Goal: Navigation & Orientation: Find specific page/section

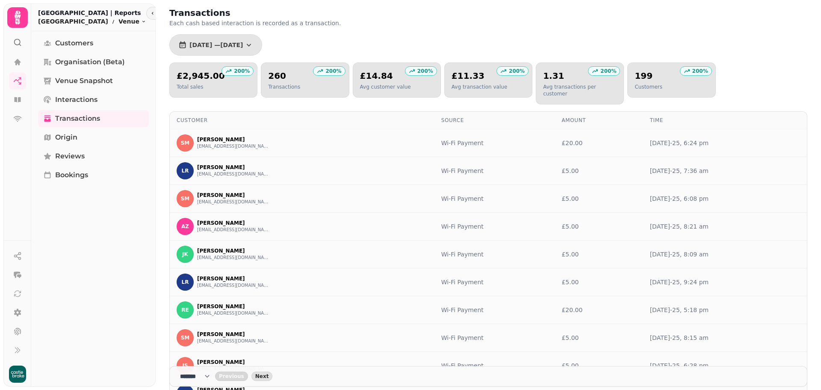
select select "**"
click at [18, 119] on icon at bounding box center [17, 118] width 9 height 9
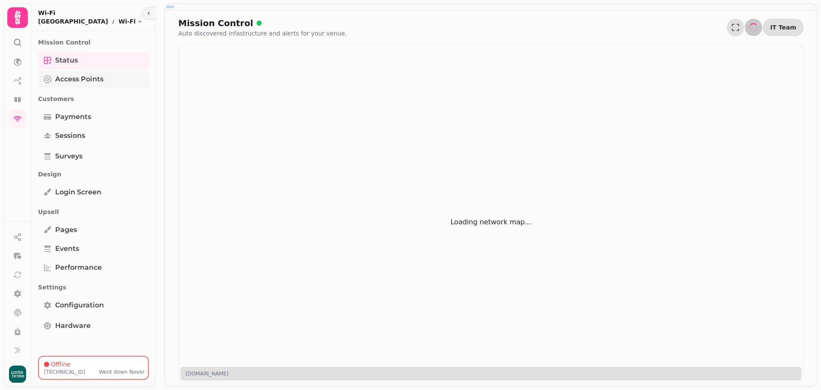
click at [74, 74] on span "Access Points" at bounding box center [79, 79] width 48 height 10
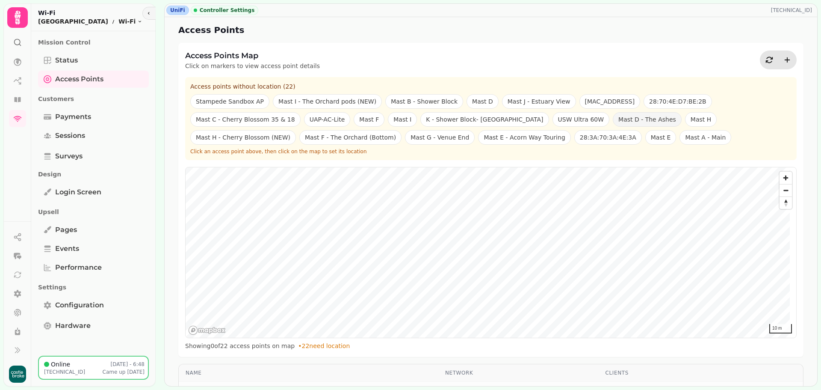
click at [613, 121] on button "Mast D - The Ashes" at bounding box center [647, 119] width 69 height 15
click at [680, 136] on button "Mast A - Main" at bounding box center [706, 137] width 52 height 15
click at [645, 138] on button "Mast E" at bounding box center [660, 137] width 31 height 15
click at [613, 118] on button "Mast D - The Ashes" at bounding box center [647, 119] width 69 height 15
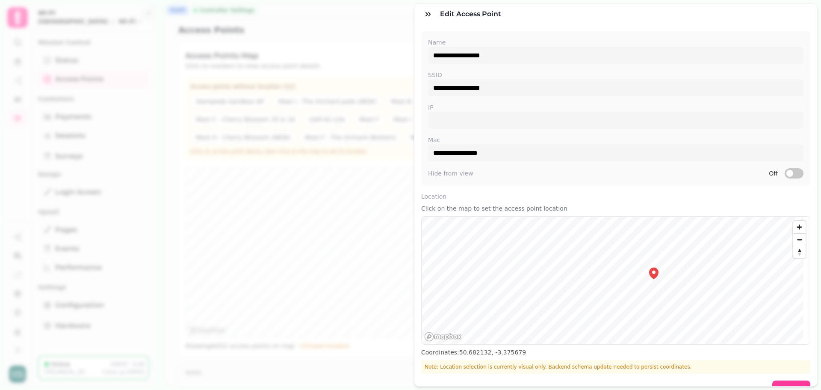
click at [333, 25] on div "**********" at bounding box center [410, 202] width 821 height 376
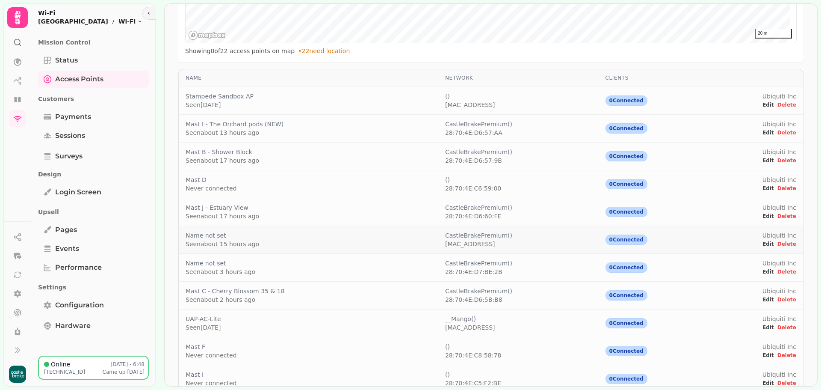
scroll to position [299, 0]
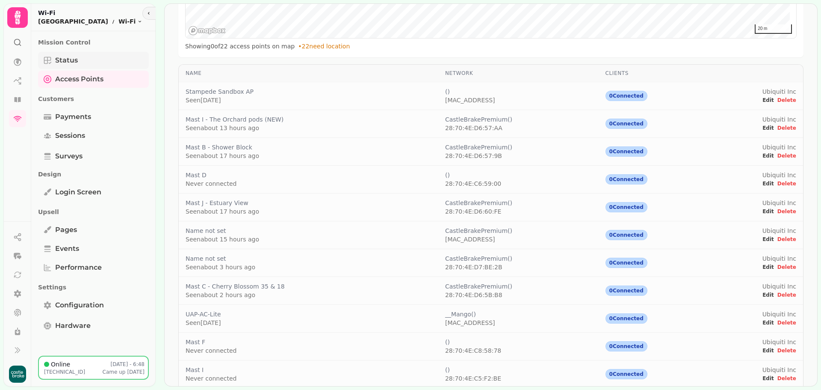
click at [74, 58] on span "Status" at bounding box center [66, 60] width 23 height 10
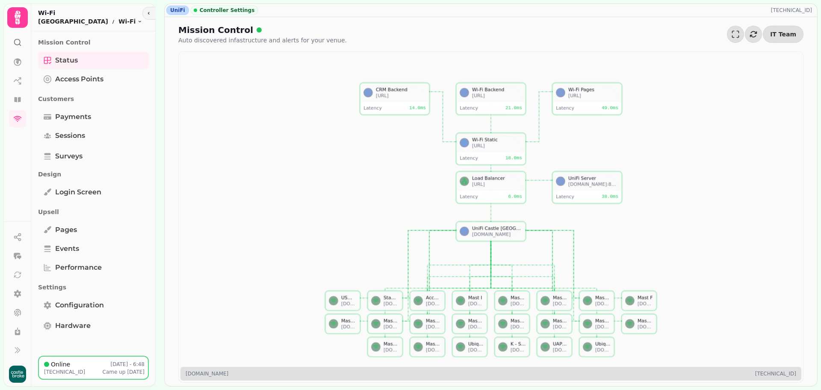
click at [387, 322] on div "Mast I - The Orchard pods (NEW)" at bounding box center [391, 320] width 15 height 6
click at [435, 324] on div "[DOMAIN_NAME]" at bounding box center [433, 326] width 15 height 6
click at [476, 325] on div "[DOMAIN_NAME]" at bounding box center [475, 326] width 15 height 6
click at [18, 61] on icon at bounding box center [18, 62] width 8 height 8
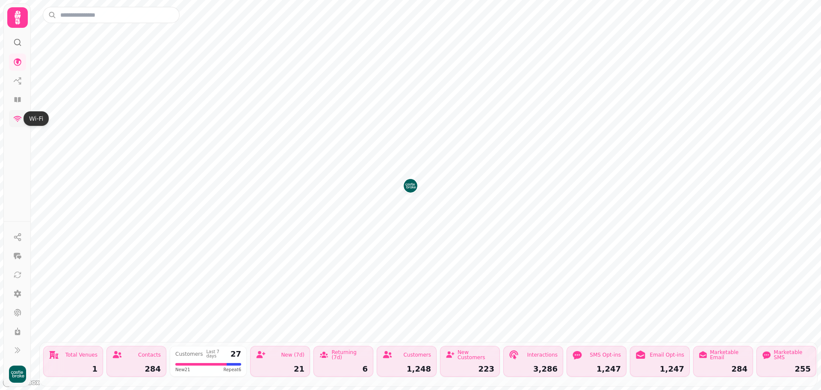
click at [18, 120] on icon at bounding box center [18, 119] width 8 height 6
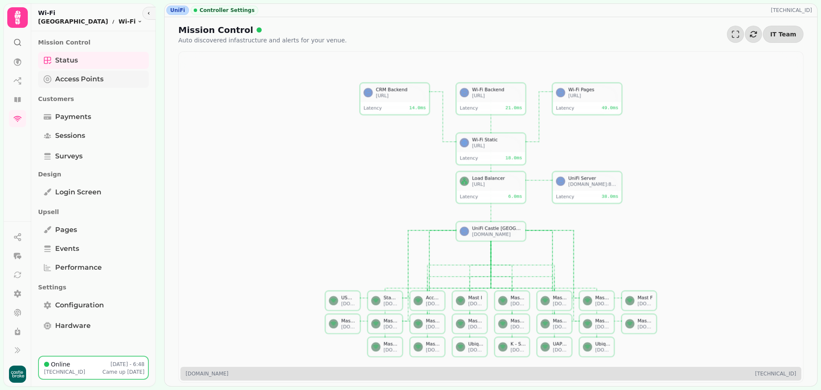
click at [75, 79] on span "Access Points" at bounding box center [79, 79] width 48 height 10
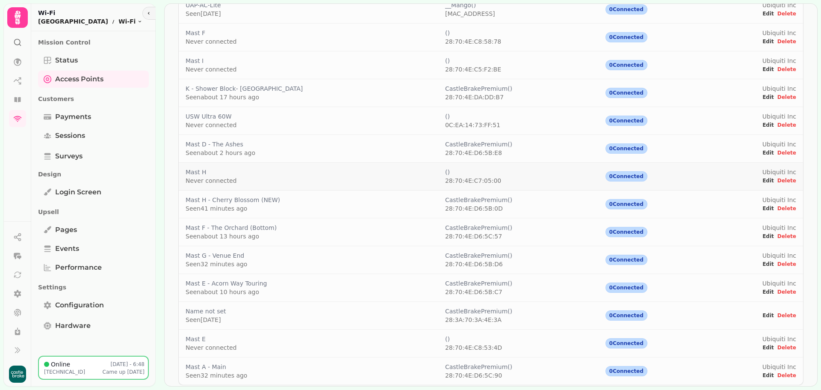
scroll to position [611, 0]
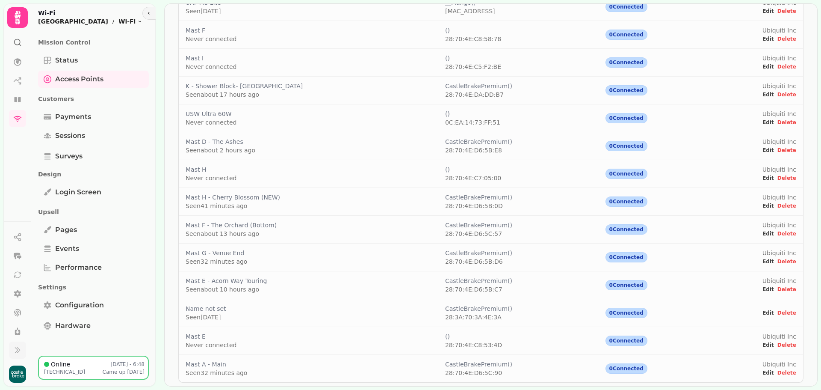
click at [20, 348] on icon at bounding box center [17, 350] width 9 height 9
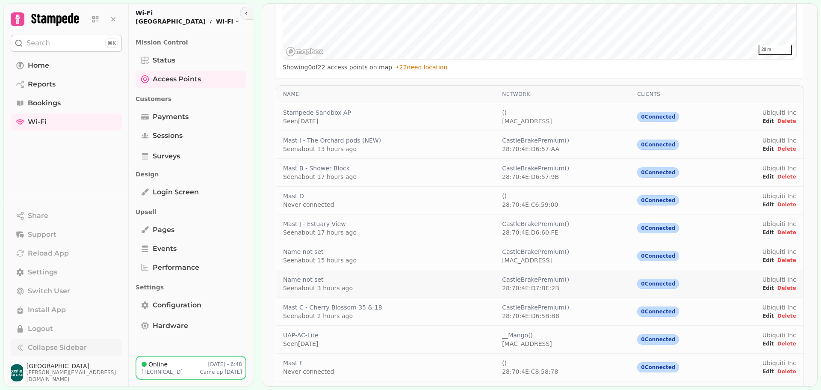
scroll to position [311, 0]
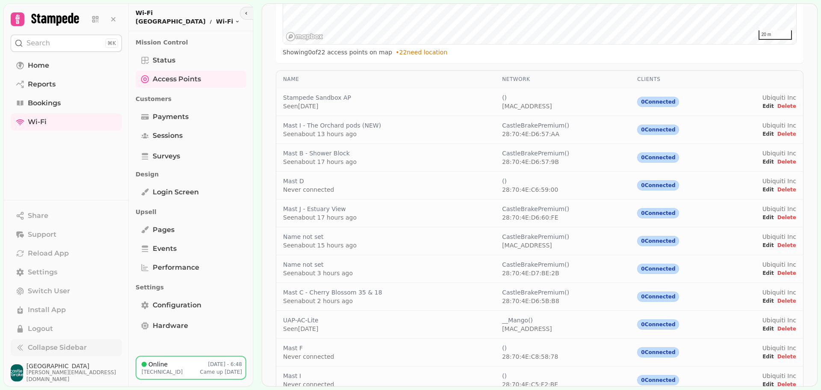
click at [65, 17] on icon at bounding box center [55, 19] width 48 height 13
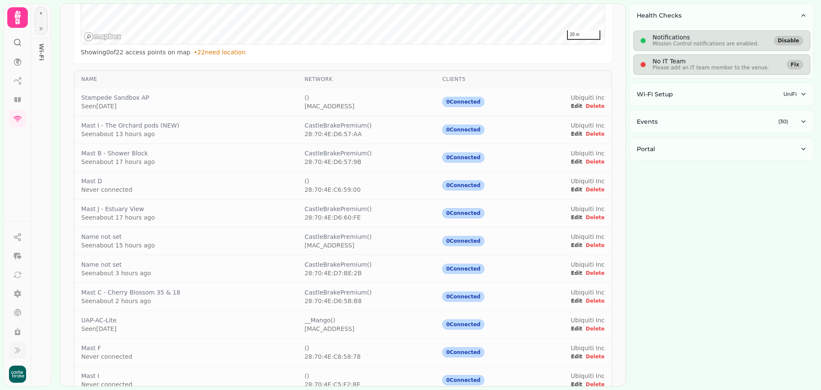
click at [15, 347] on icon at bounding box center [17, 350] width 9 height 9
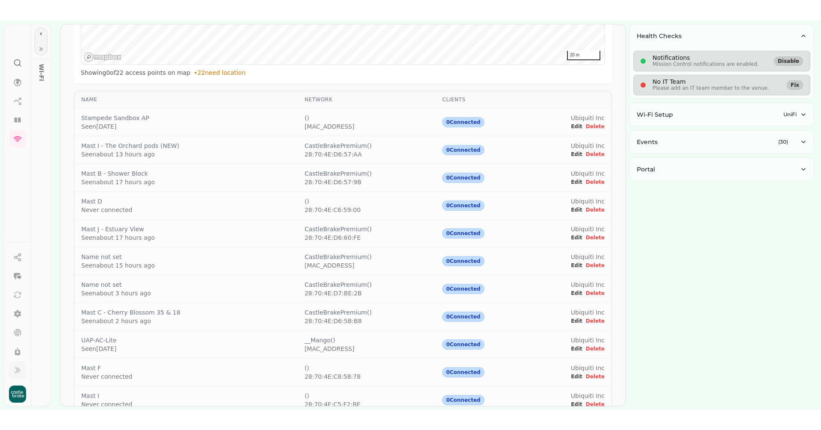
scroll to position [329, 0]
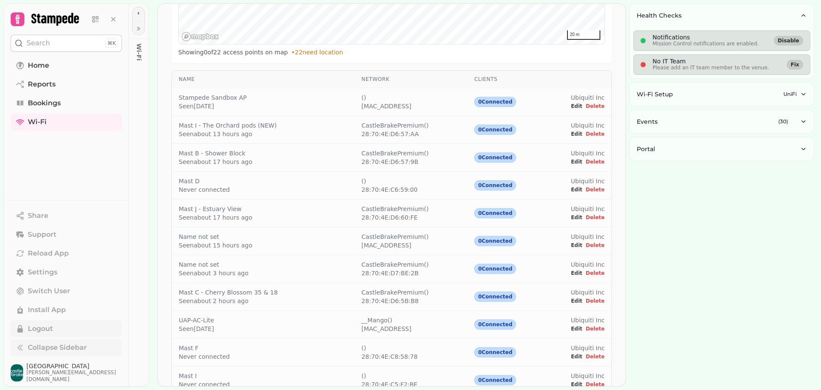
click at [49, 333] on span "Logout" at bounding box center [40, 328] width 25 height 10
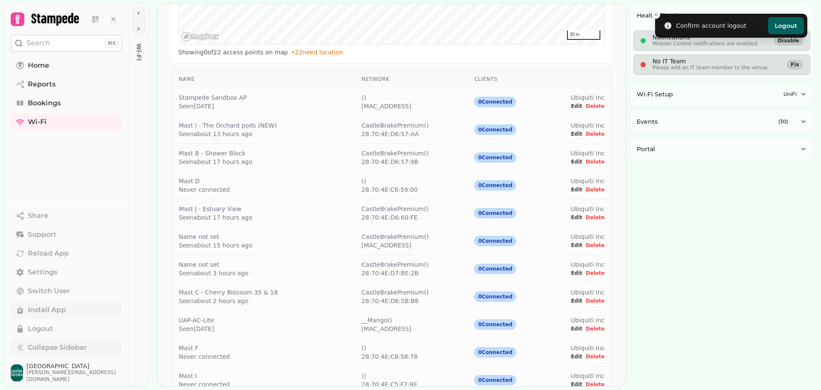
click at [40, 314] on span "Install App" at bounding box center [47, 310] width 38 height 10
